Goal: Transaction & Acquisition: Obtain resource

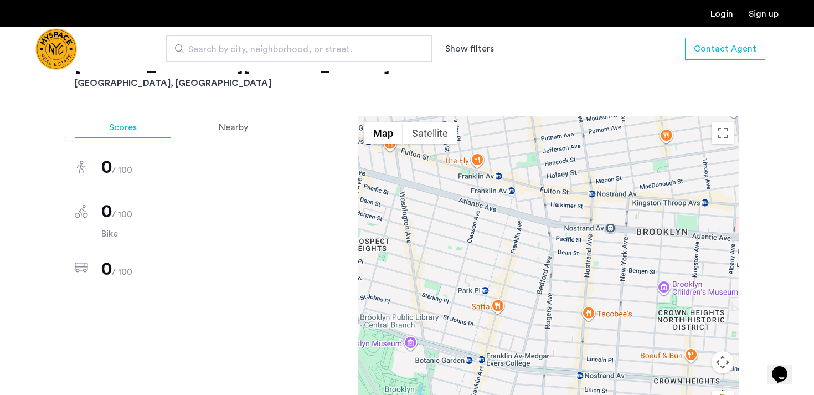
scroll to position [822, 0]
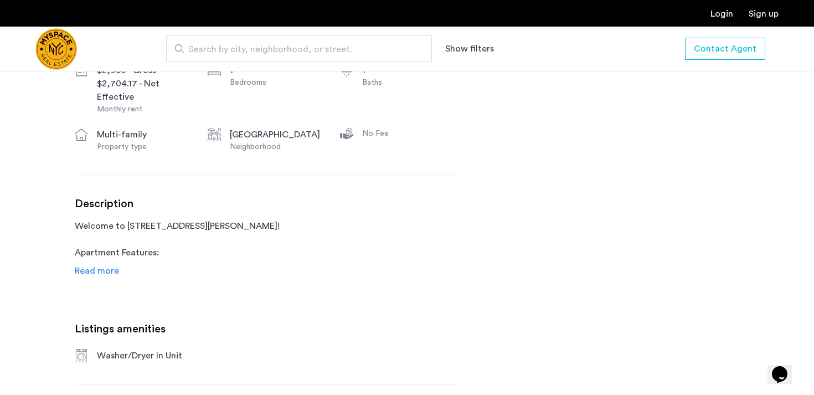
click at [86, 268] on span "Read more" at bounding box center [97, 270] width 44 height 9
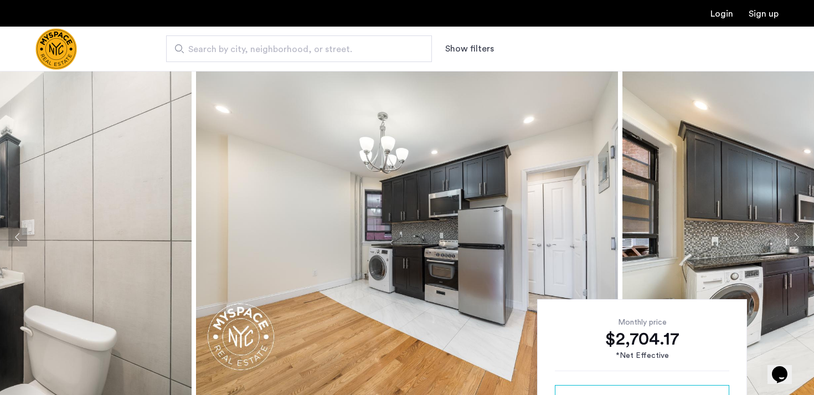
scroll to position [75, 0]
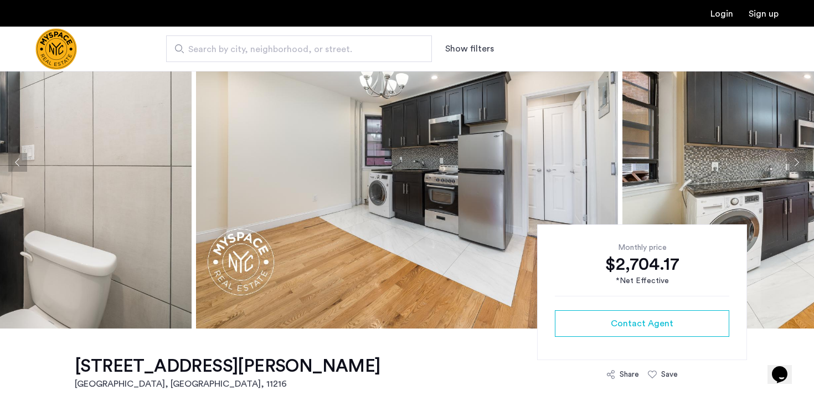
click at [795, 156] on button "Next apartment" at bounding box center [795, 162] width 19 height 19
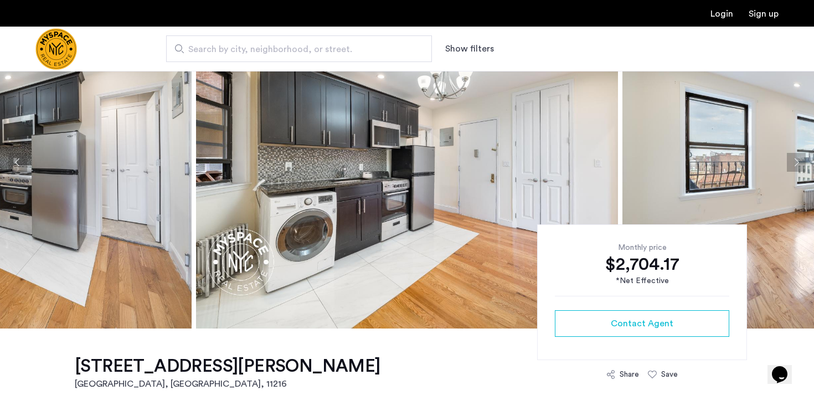
click at [796, 158] on button "Next apartment" at bounding box center [795, 162] width 19 height 19
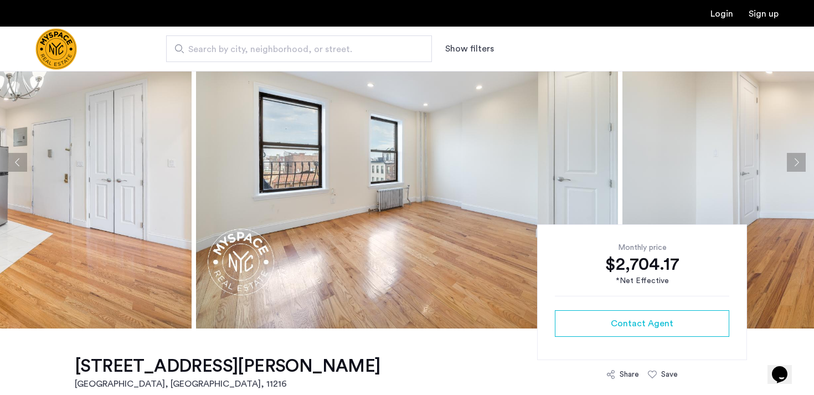
click at [796, 158] on button "Next apartment" at bounding box center [795, 162] width 19 height 19
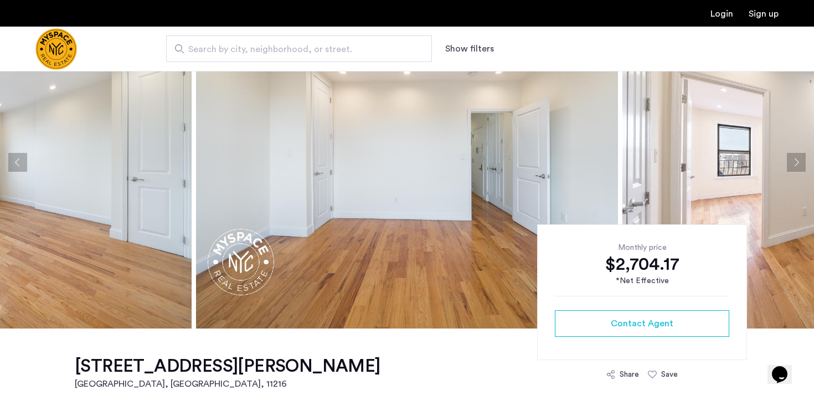
click at [796, 158] on button "Next apartment" at bounding box center [795, 162] width 19 height 19
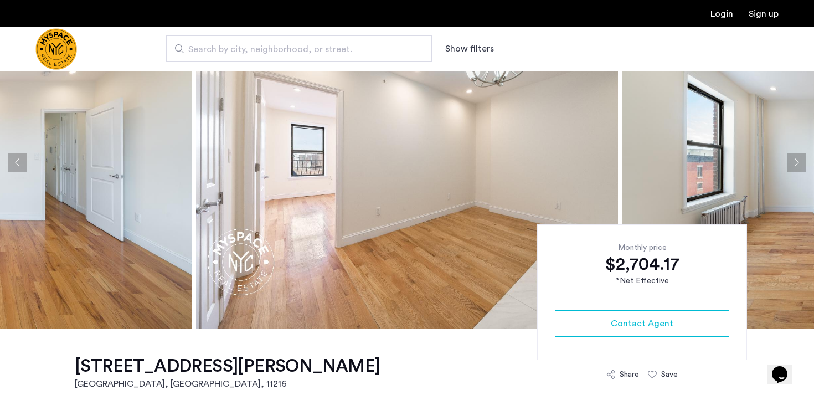
click at [796, 158] on button "Next apartment" at bounding box center [795, 162] width 19 height 19
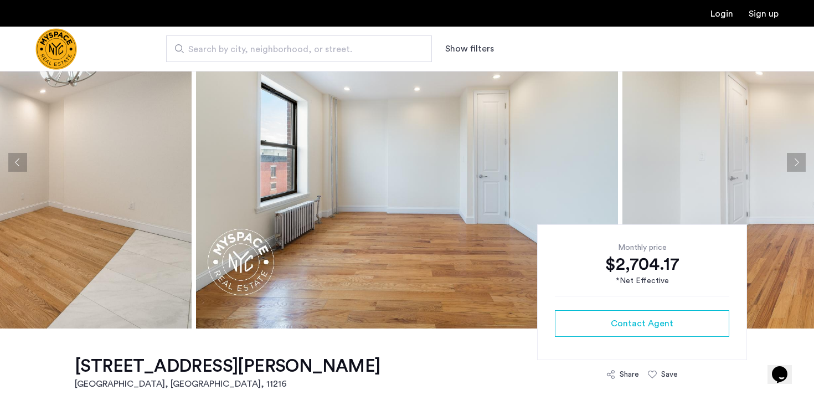
click at [796, 158] on button "Next apartment" at bounding box center [795, 162] width 19 height 19
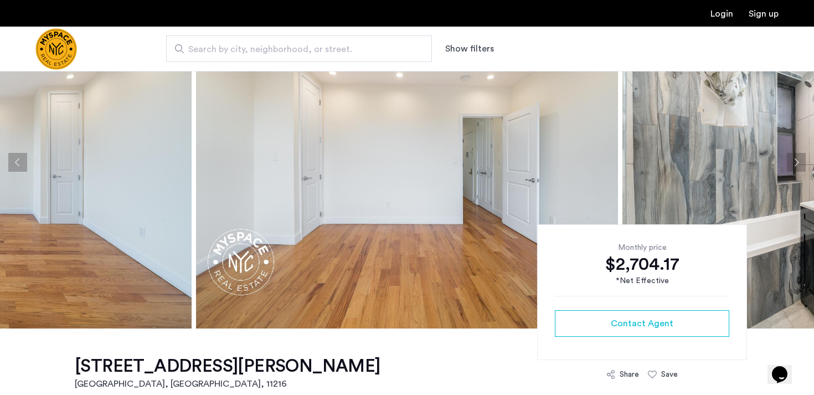
click at [796, 158] on button "Next apartment" at bounding box center [795, 162] width 19 height 19
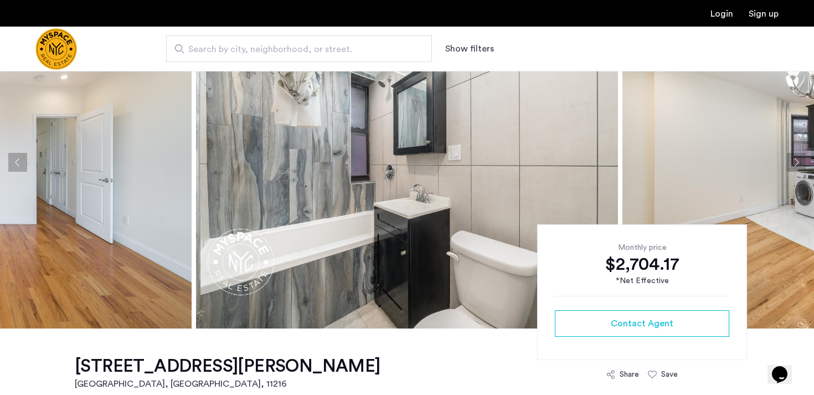
click at [796, 159] on button "Next apartment" at bounding box center [795, 162] width 19 height 19
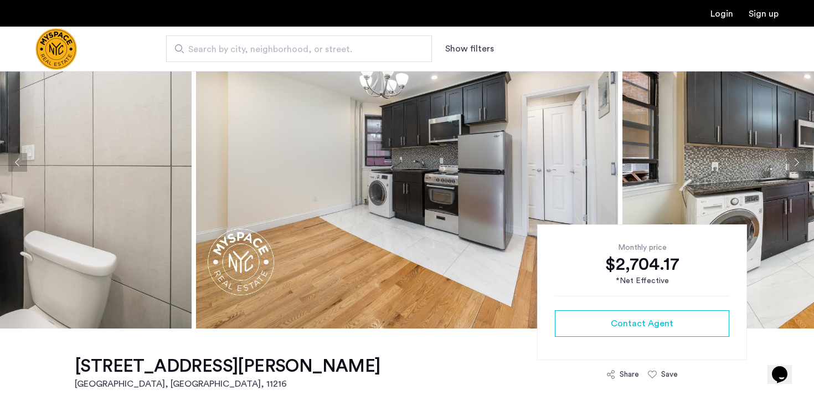
click at [796, 159] on button "Next apartment" at bounding box center [795, 162] width 19 height 19
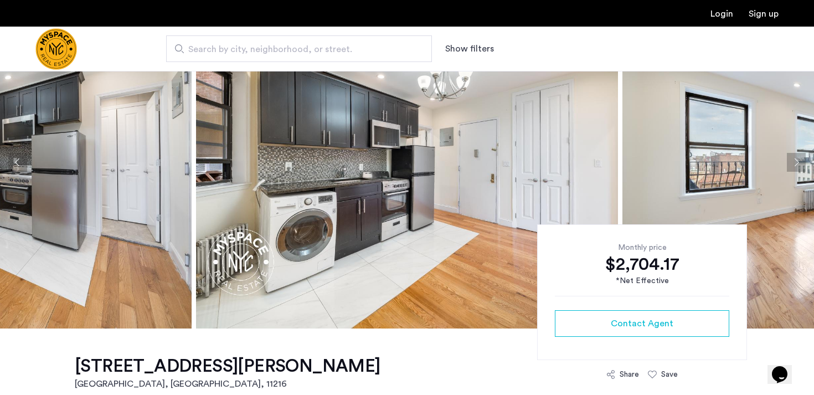
click at [796, 159] on button "Next apartment" at bounding box center [795, 162] width 19 height 19
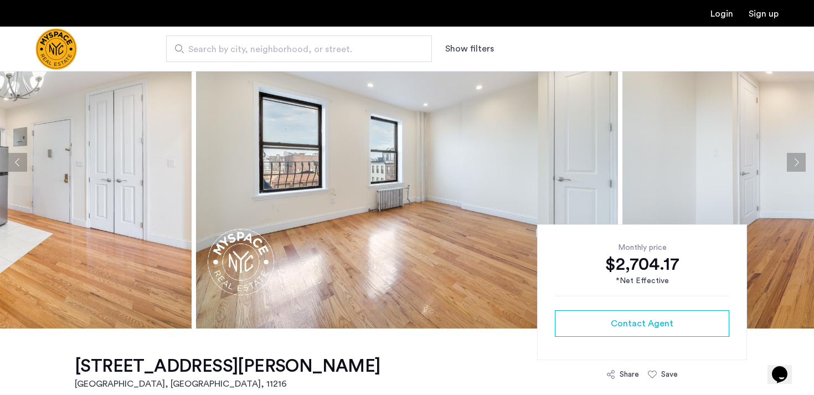
click at [796, 159] on button "Next apartment" at bounding box center [795, 162] width 19 height 19
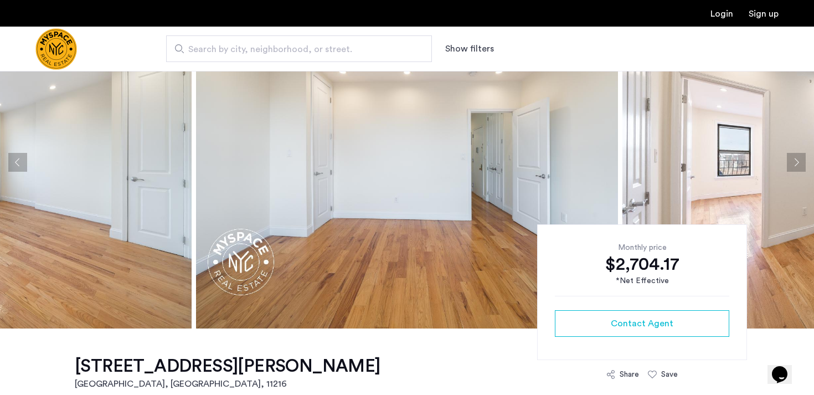
click at [796, 159] on button "Next apartment" at bounding box center [795, 162] width 19 height 19
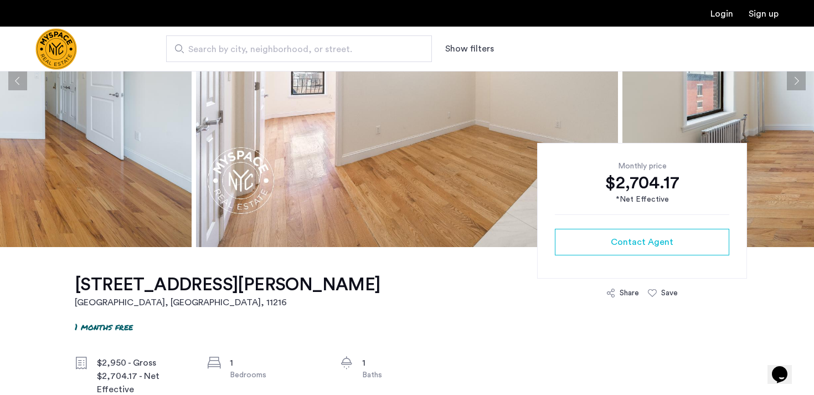
scroll to position [147, 0]
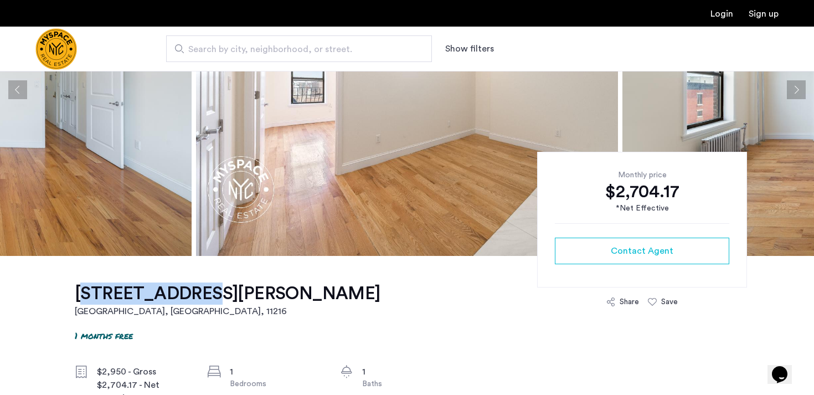
drag, startPoint x: 68, startPoint y: 288, endPoint x: 184, endPoint y: 292, distance: 116.3
copy h1 "30 Rogers Ave"
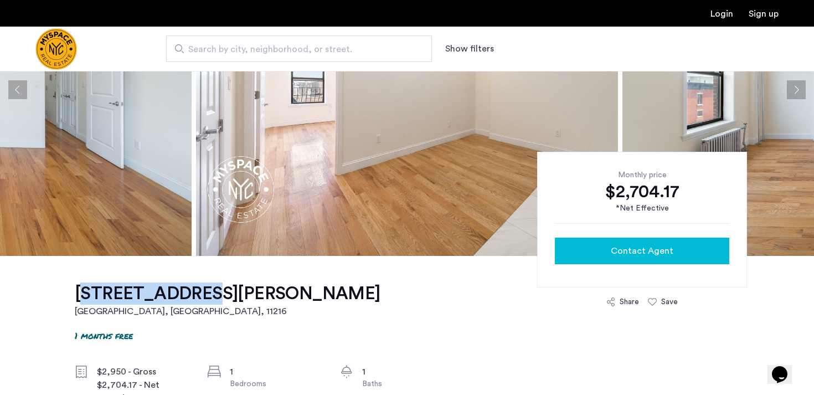
click at [576, 249] on div "Contact Agent" at bounding box center [641, 250] width 157 height 13
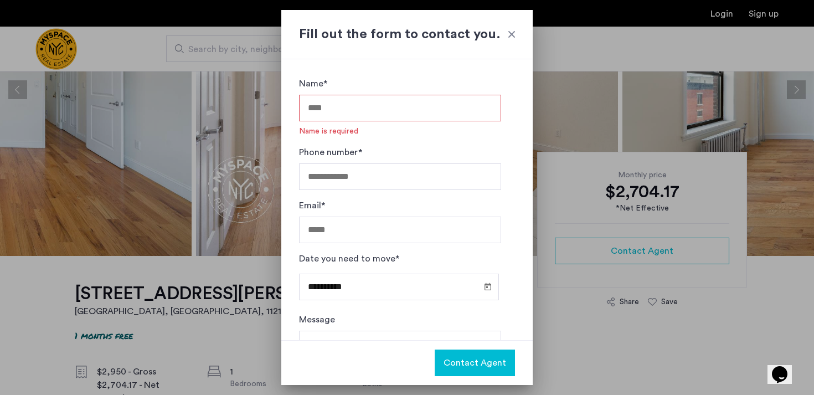
click at [426, 107] on input "Name*" at bounding box center [400, 108] width 202 height 27
type input "**********"
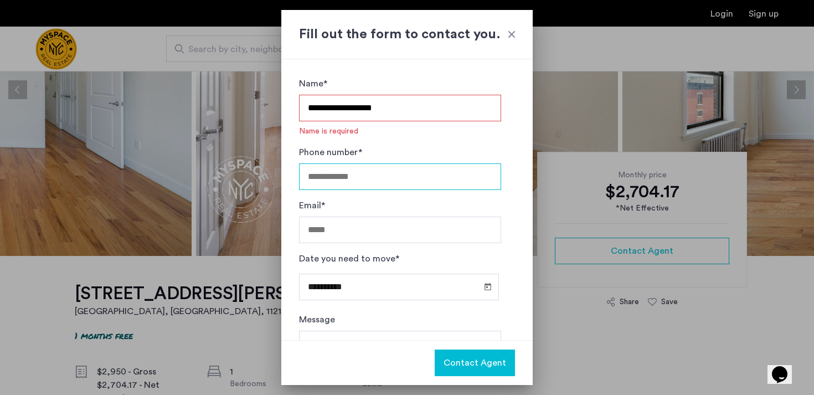
type input "**********"
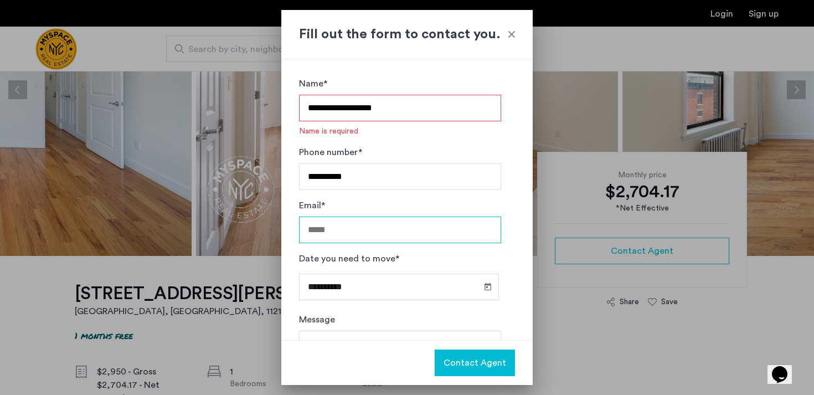
type input "**********"
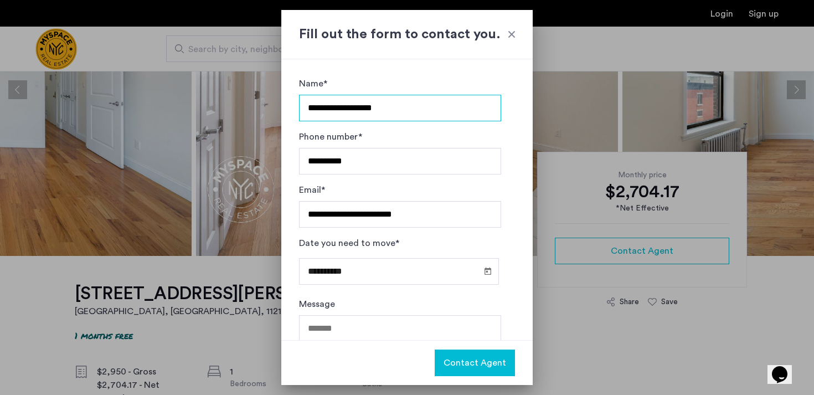
click at [332, 110] on input "**********" at bounding box center [400, 108] width 202 height 27
type input "**********"
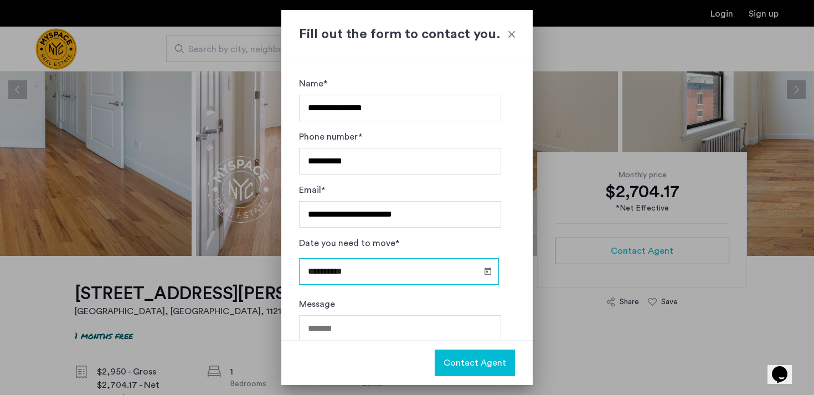
click at [382, 271] on input "**********" at bounding box center [399, 271] width 200 height 27
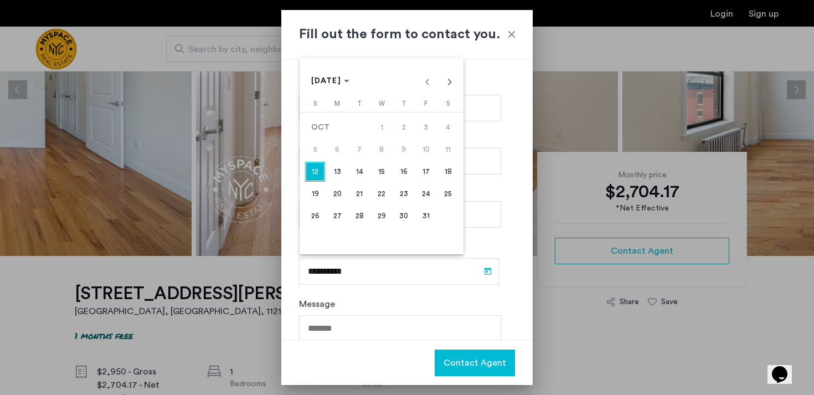
click at [417, 211] on span "31" at bounding box center [426, 216] width 20 height 20
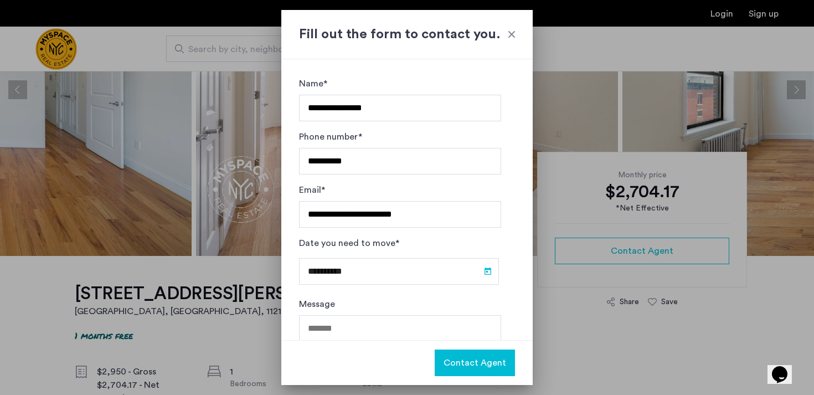
type input "**********"
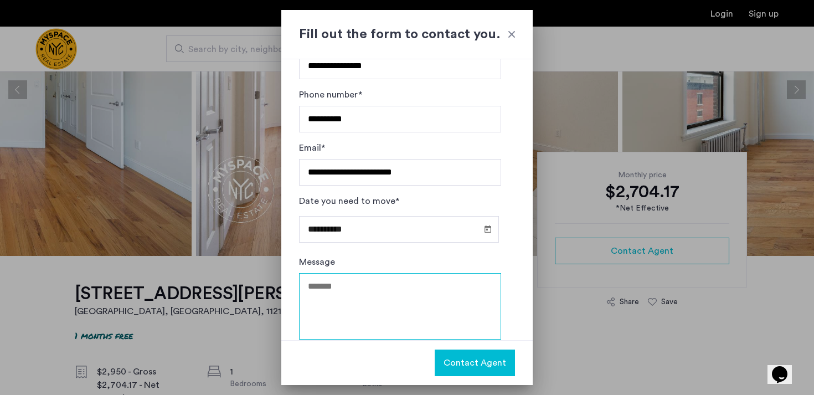
click at [353, 283] on textarea "Message" at bounding box center [400, 306] width 202 height 66
click at [416, 297] on textarea "Message" at bounding box center [400, 306] width 202 height 66
paste textarea "**********"
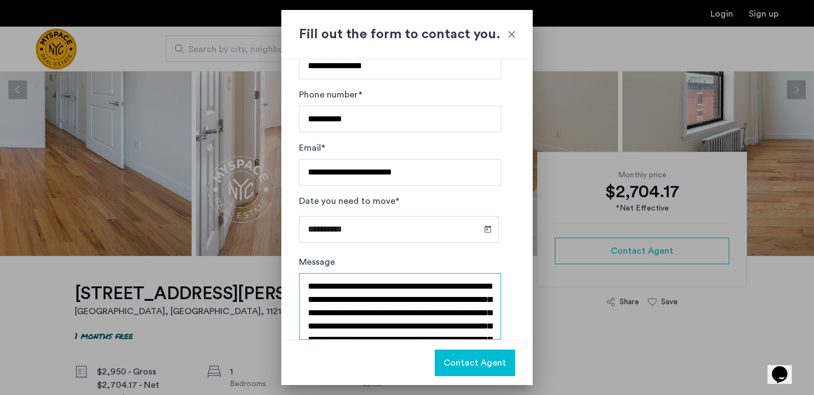
scroll to position [33, 0]
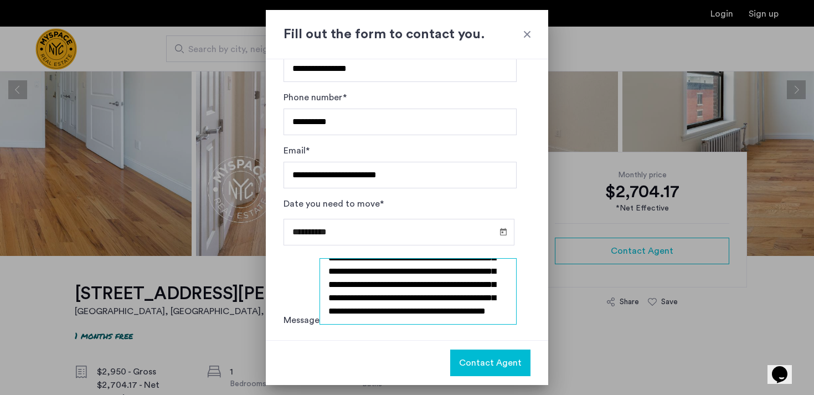
type textarea "**********"
click at [478, 366] on span "Contact Agent" at bounding box center [490, 362] width 63 height 13
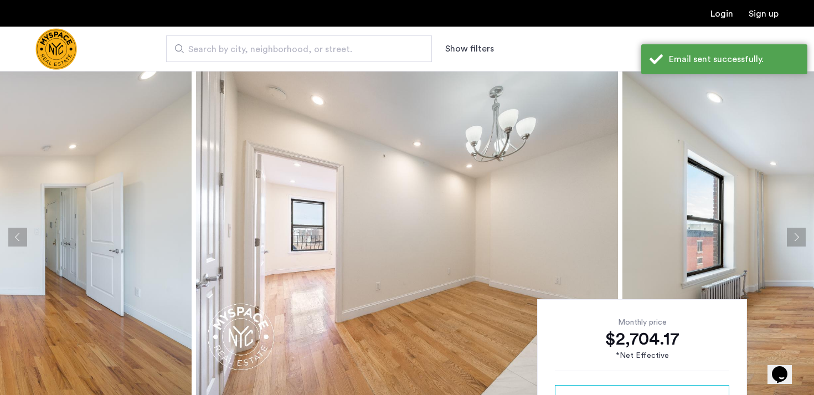
scroll to position [147, 0]
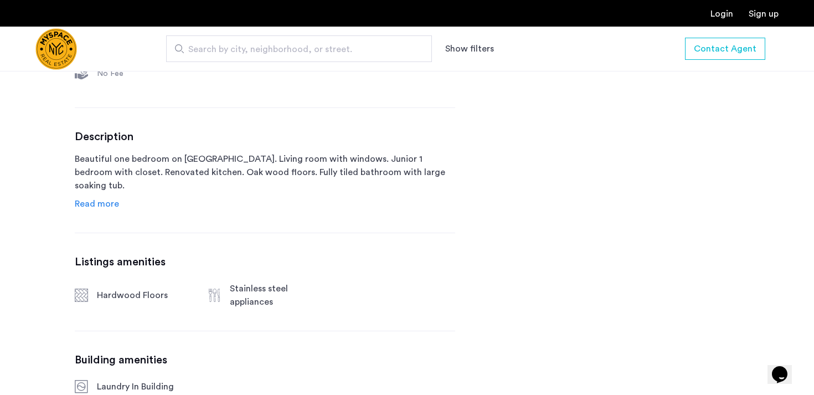
scroll to position [510, 0]
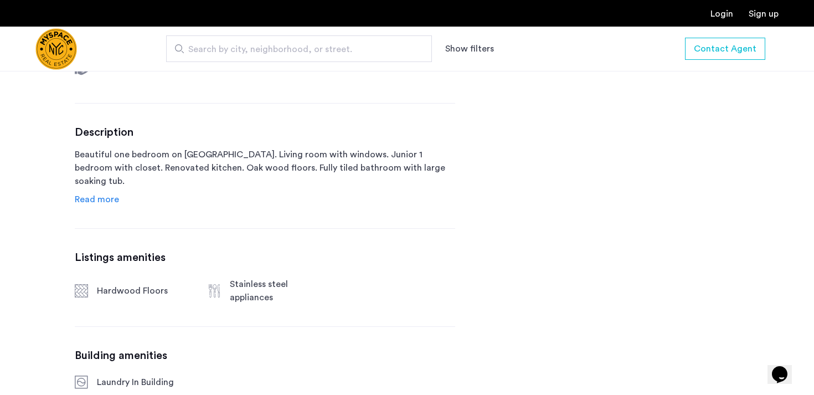
click at [102, 195] on span "Read more" at bounding box center [97, 199] width 44 height 9
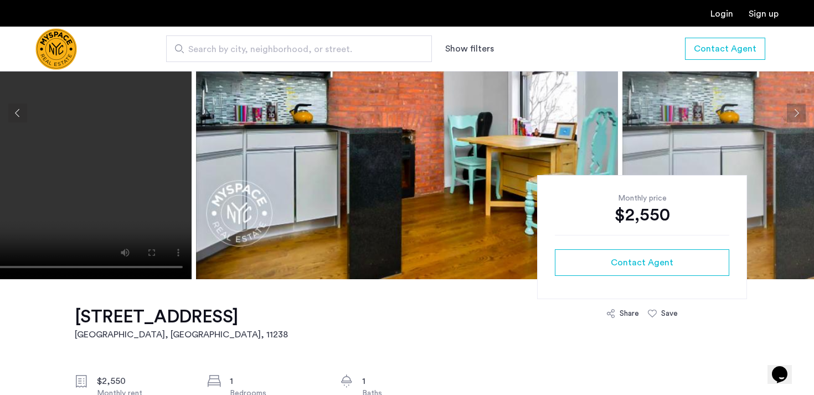
scroll to position [0, 0]
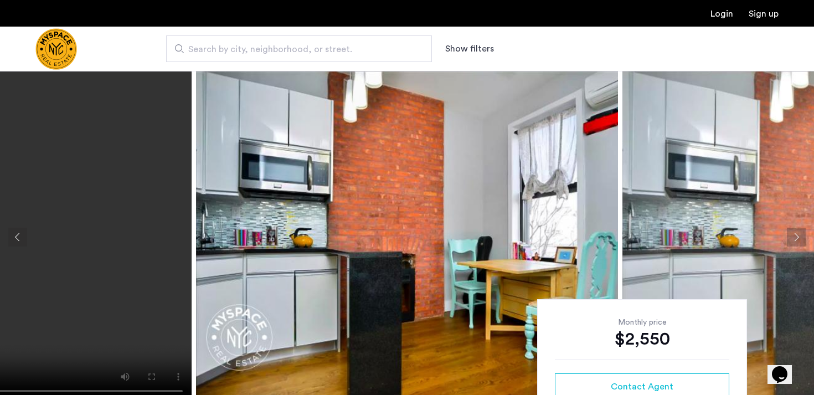
click at [794, 245] on button "Next apartment" at bounding box center [795, 236] width 19 height 19
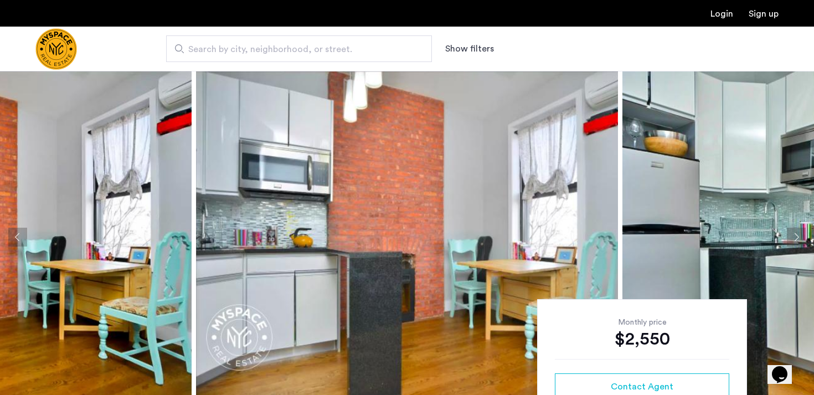
click at [793, 236] on button "Next apartment" at bounding box center [795, 236] width 19 height 19
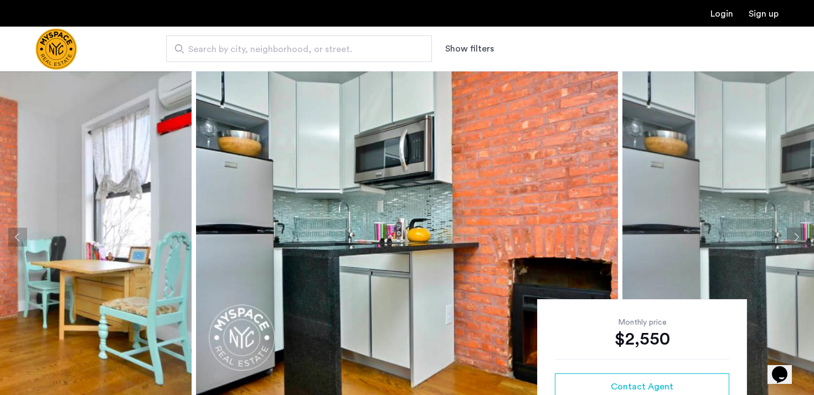
click at [794, 236] on button "Next apartment" at bounding box center [795, 236] width 19 height 19
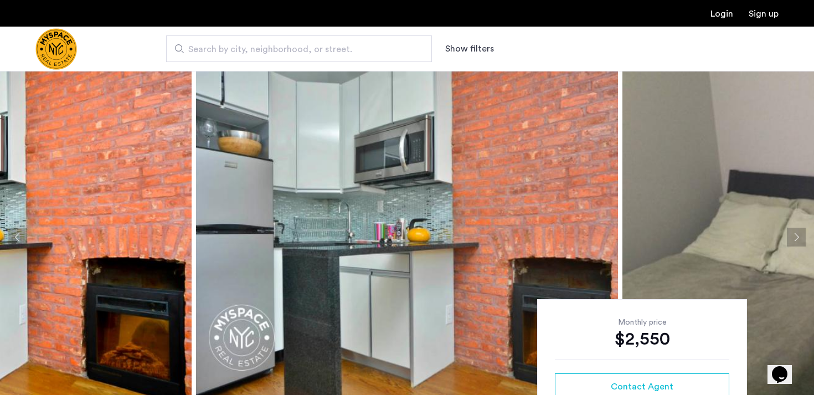
click at [794, 236] on button "Next apartment" at bounding box center [795, 236] width 19 height 19
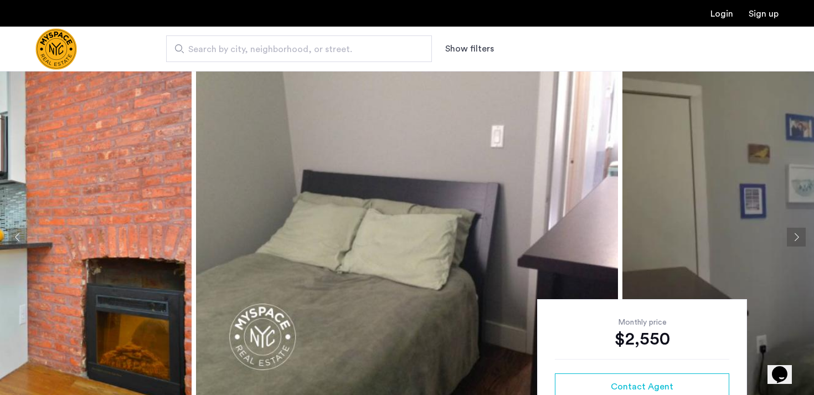
click at [794, 236] on button "Next apartment" at bounding box center [795, 236] width 19 height 19
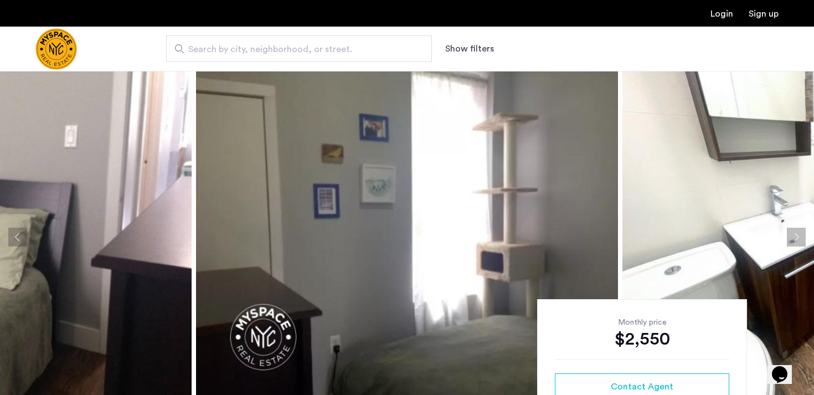
click at [794, 236] on button "Next apartment" at bounding box center [795, 236] width 19 height 19
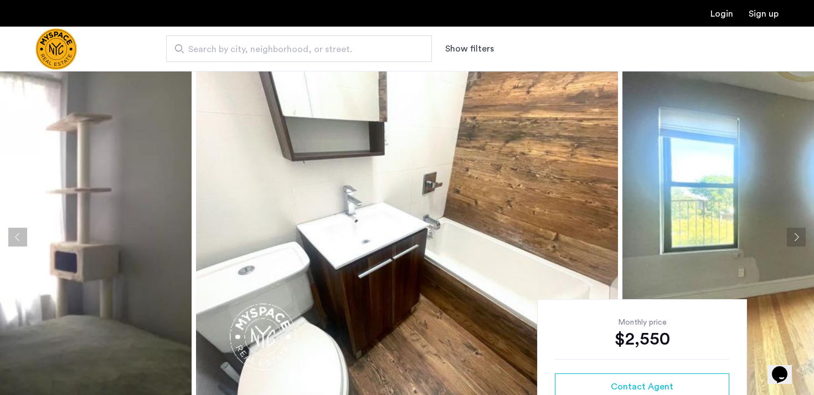
click at [794, 236] on button "Next apartment" at bounding box center [795, 236] width 19 height 19
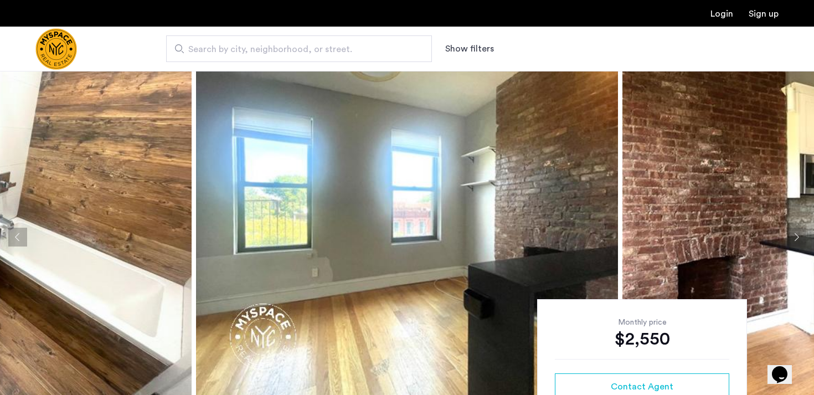
click at [794, 236] on button "Next apartment" at bounding box center [795, 236] width 19 height 19
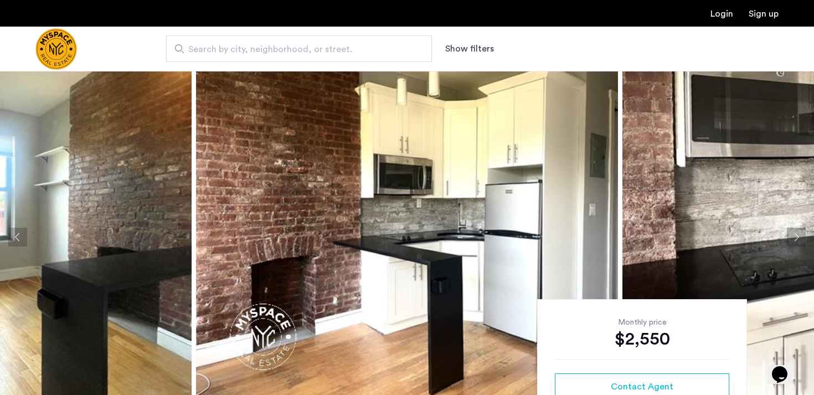
click at [794, 236] on button "Next apartment" at bounding box center [795, 236] width 19 height 19
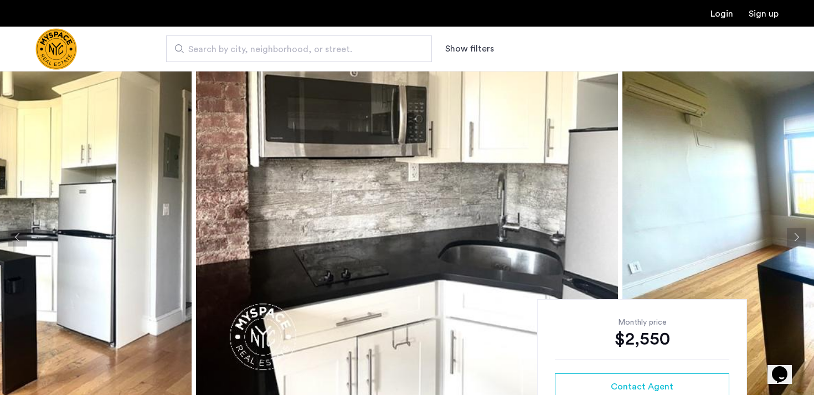
click at [794, 236] on button "Next apartment" at bounding box center [795, 236] width 19 height 19
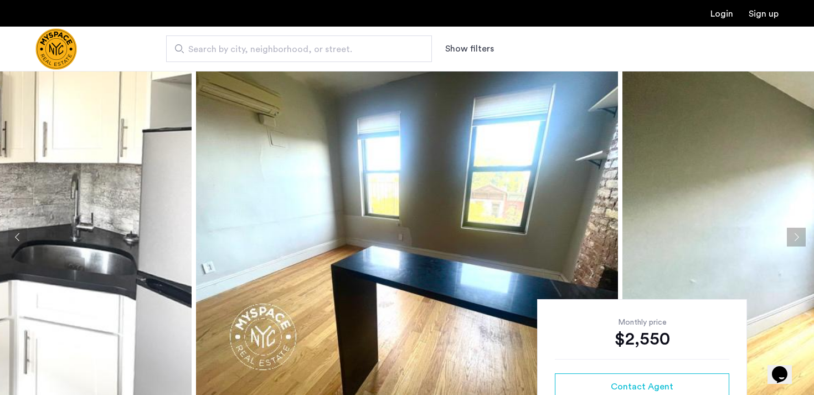
click at [794, 236] on button "Next apartment" at bounding box center [795, 236] width 19 height 19
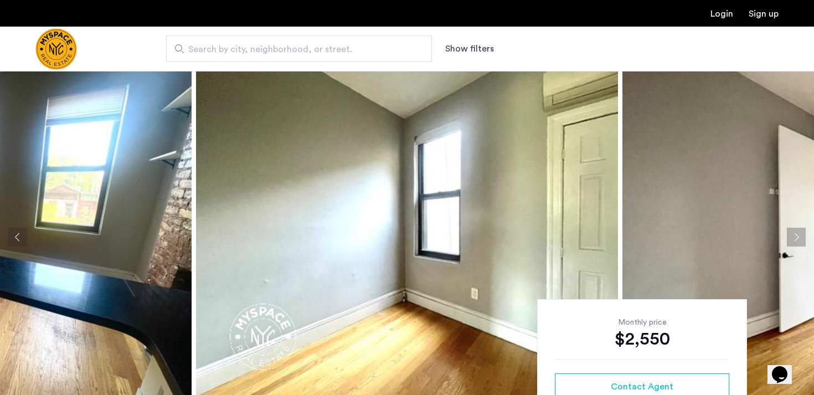
click at [794, 236] on button "Next apartment" at bounding box center [795, 236] width 19 height 19
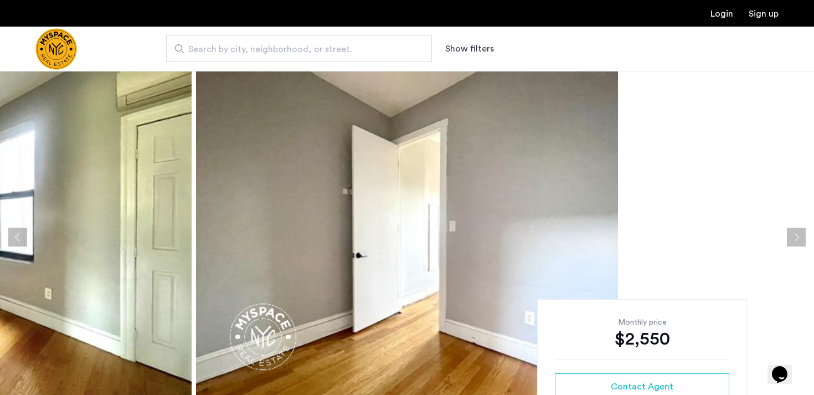
click at [794, 236] on button "Next apartment" at bounding box center [795, 236] width 19 height 19
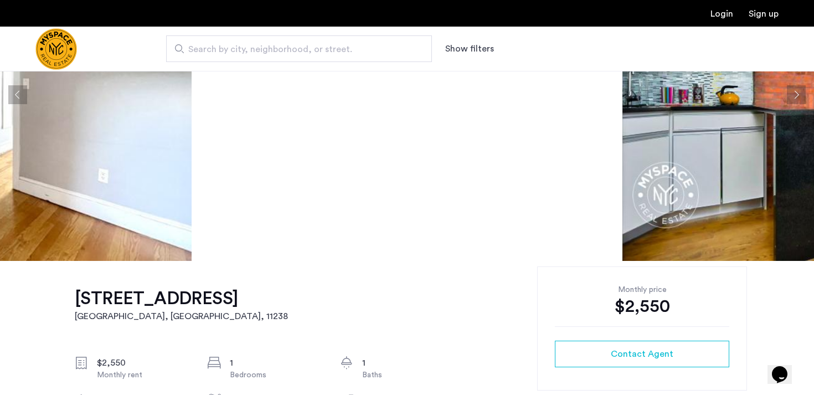
scroll to position [143, 0]
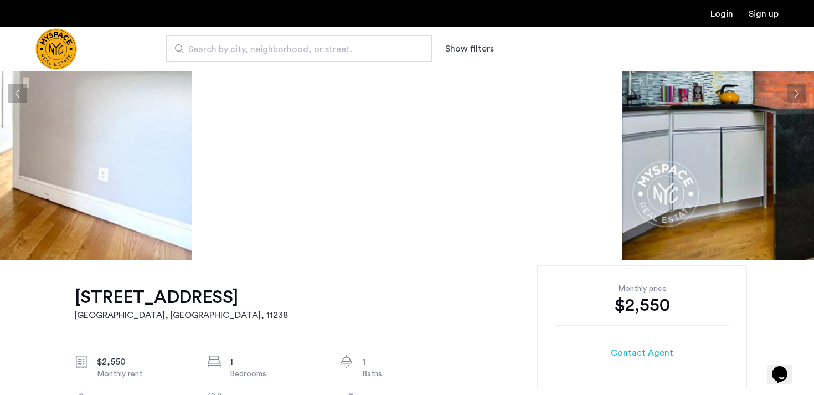
drag, startPoint x: 71, startPoint y: 297, endPoint x: 205, endPoint y: 301, distance: 134.0
copy h1 "[STREET_ADDRESS]"
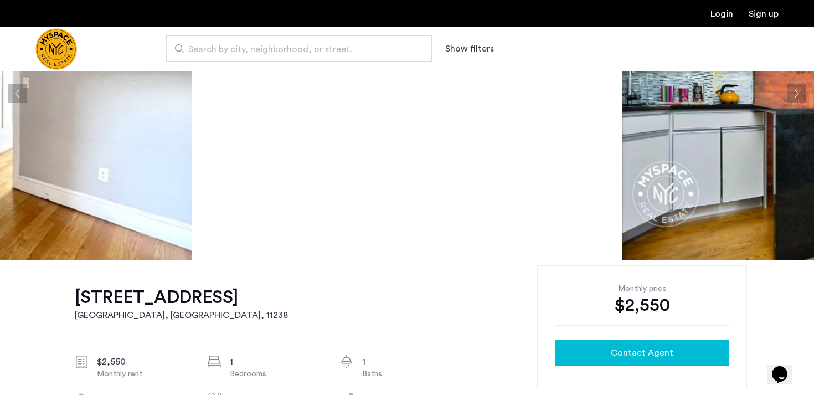
click at [594, 346] on div "Contact Agent" at bounding box center [641, 352] width 157 height 13
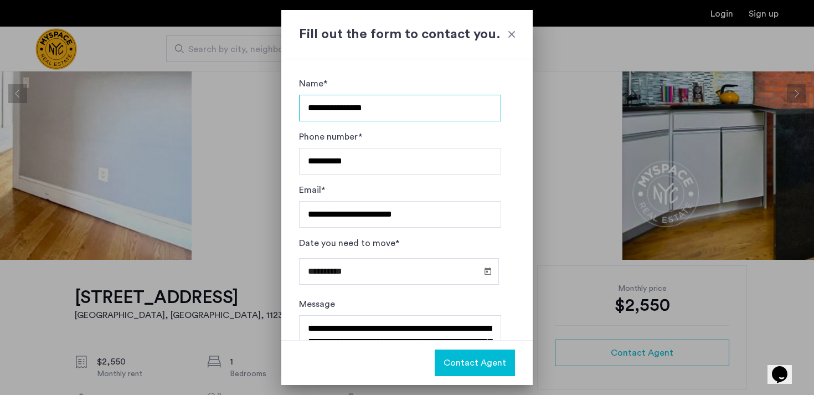
scroll to position [54, 0]
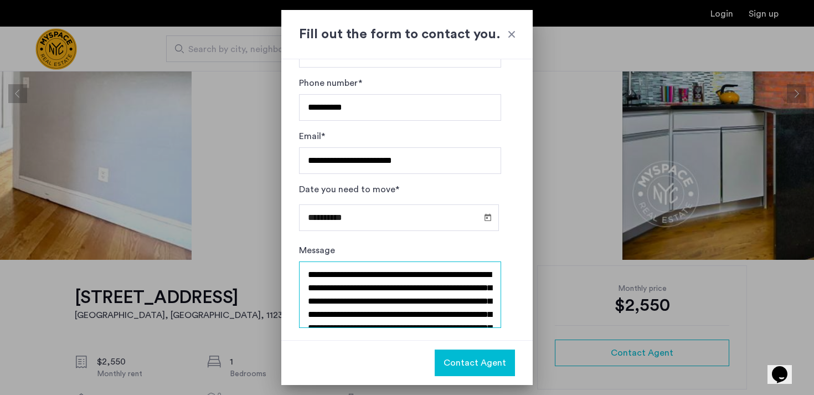
click at [375, 281] on textarea "**********" at bounding box center [400, 294] width 202 height 66
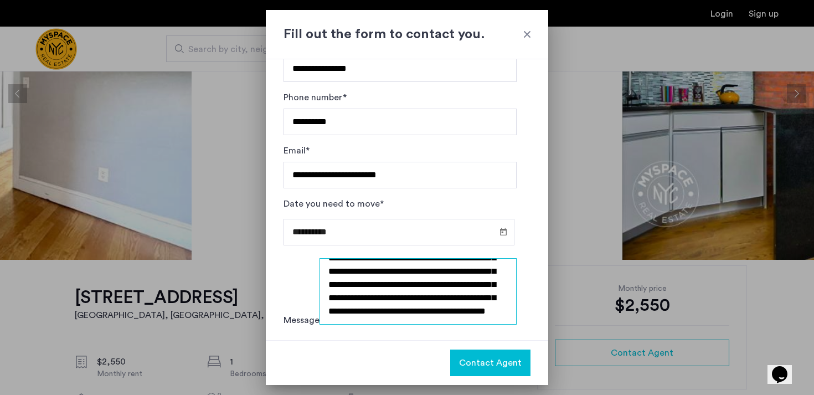
scroll to position [0, 0]
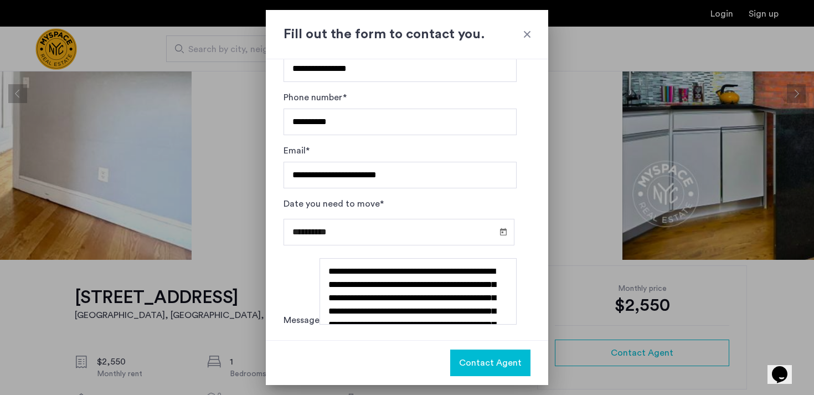
click at [477, 366] on span "Contact Agent" at bounding box center [490, 362] width 63 height 13
